Goal: Transaction & Acquisition: Purchase product/service

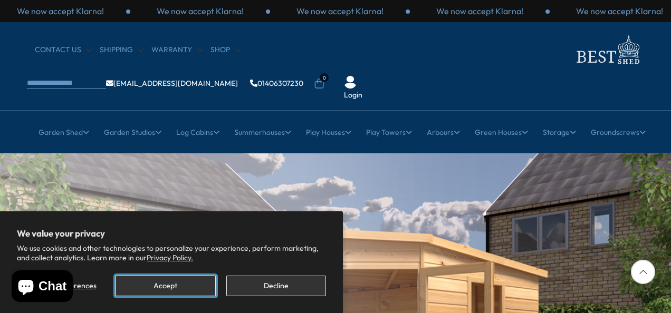
click at [187, 283] on button "Accept" at bounding box center [165, 286] width 100 height 21
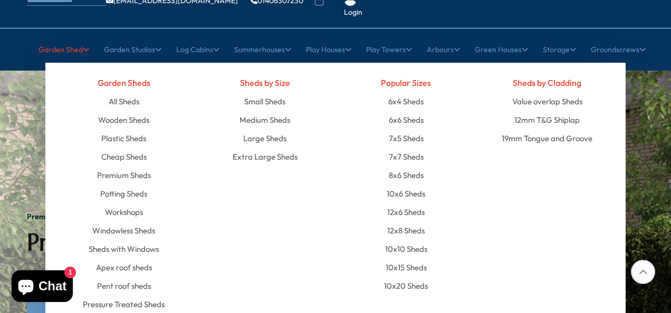
scroll to position [84, 0]
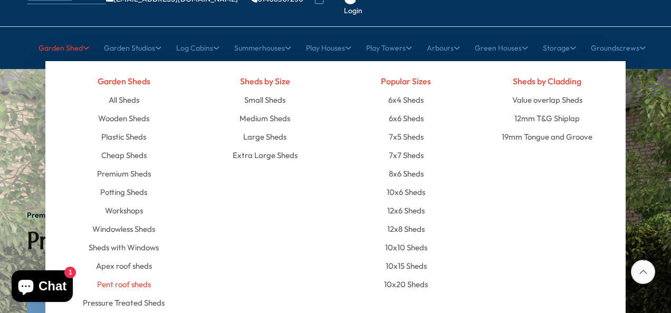
click at [132, 275] on link "Pent roof sheds" at bounding box center [124, 284] width 54 height 18
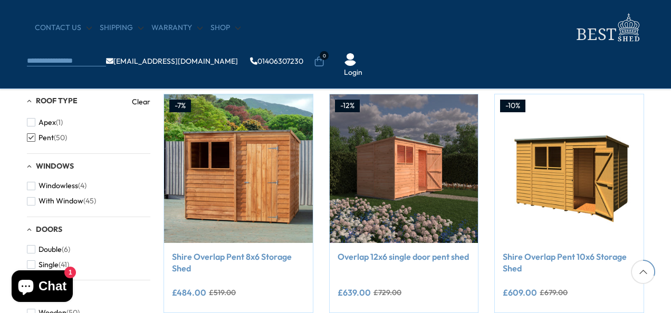
scroll to position [401, 0]
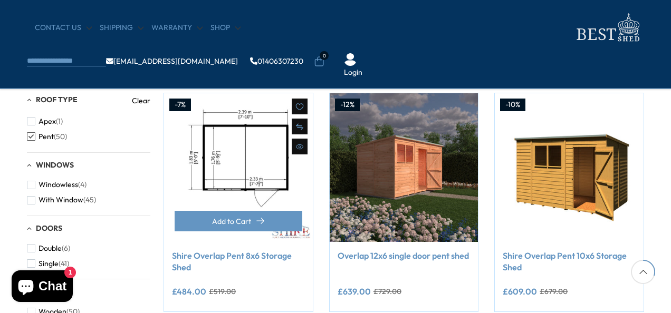
click at [279, 181] on img at bounding box center [238, 167] width 149 height 149
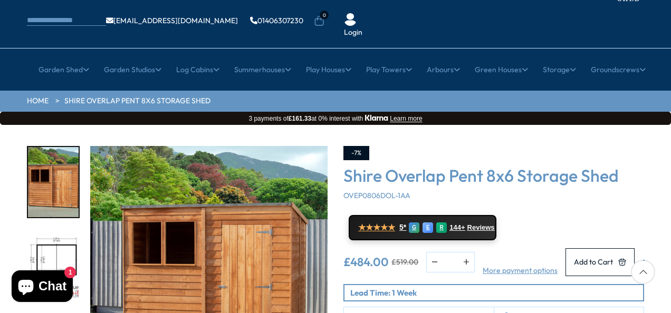
scroll to position [63, 0]
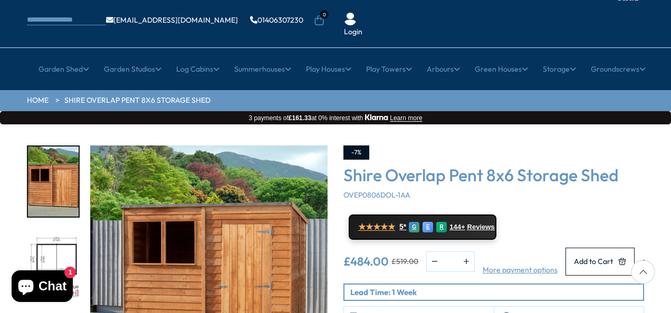
click at [68, 229] on img "2 / 9" at bounding box center [53, 264] width 51 height 70
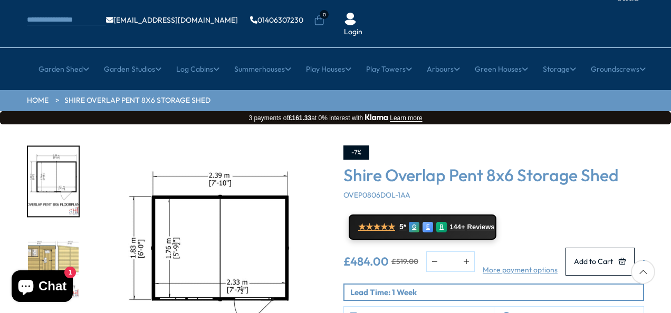
click at [260, 221] on img "2 / 9" at bounding box center [208, 264] width 237 height 237
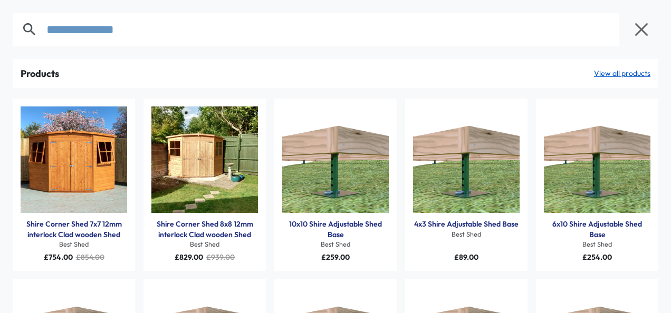
type input "**********"
